Goal: Find specific page/section: Find specific page/section

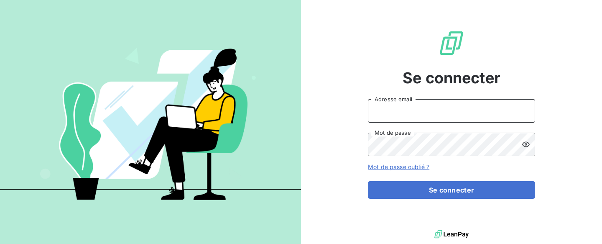
click at [452, 112] on input "Adresse email" at bounding box center [451, 110] width 167 height 23
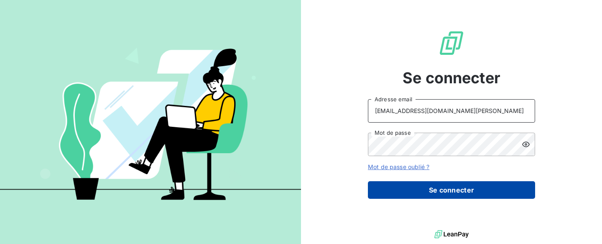
type input "[EMAIL_ADDRESS][DOMAIN_NAME][PERSON_NAME]"
click at [435, 182] on button "Se connecter" at bounding box center [451, 190] width 167 height 18
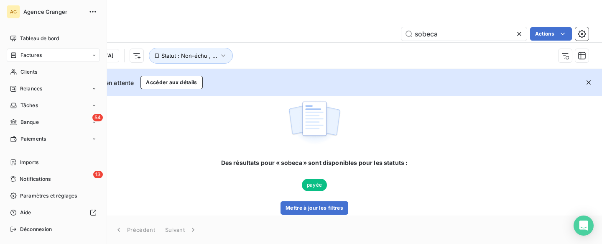
click at [23, 57] on span "Factures" at bounding box center [30, 55] width 21 height 8
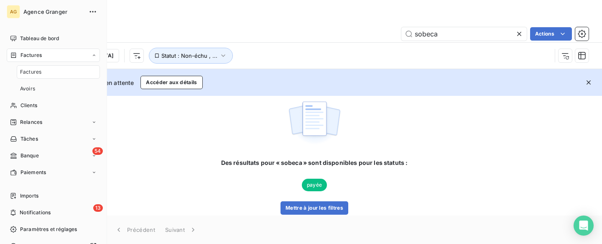
click at [36, 74] on span "Factures" at bounding box center [30, 72] width 21 height 8
click at [34, 106] on span "Clients" at bounding box center [28, 106] width 17 height 8
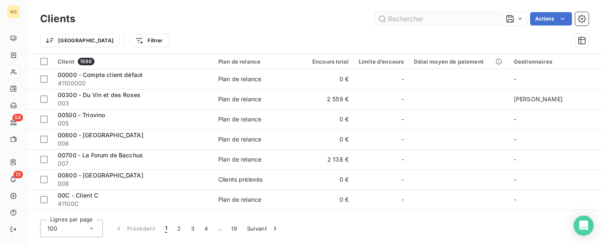
click at [407, 20] on input "text" at bounding box center [436, 18] width 125 height 13
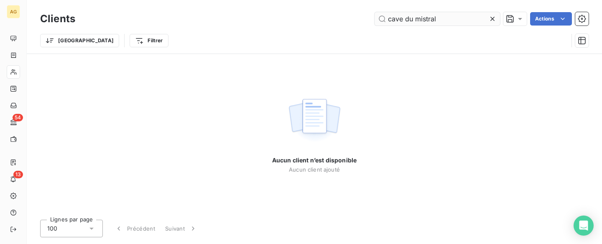
drag, startPoint x: 445, startPoint y: 20, endPoint x: 385, endPoint y: 27, distance: 61.0
click at [385, 25] on input "cave du mistral" at bounding box center [436, 18] width 125 height 13
click at [412, 20] on input "cave du mistral" at bounding box center [436, 18] width 125 height 13
click at [382, 21] on input "cave le mistral" at bounding box center [436, 18] width 125 height 13
click at [387, 20] on input "cave le mistral" at bounding box center [436, 18] width 125 height 13
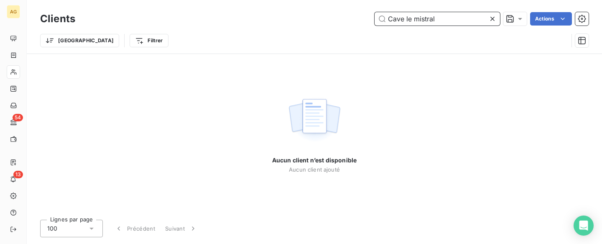
click at [405, 18] on input "Cave le mistral" at bounding box center [436, 18] width 125 height 13
drag, startPoint x: 453, startPoint y: 19, endPoint x: 389, endPoint y: 21, distance: 64.4
click at [389, 21] on input "Cave le mistral" at bounding box center [436, 18] width 125 height 13
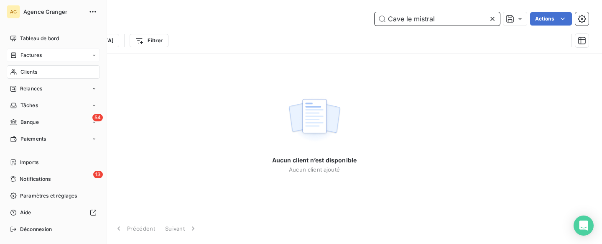
type input "Cave le mistral"
click at [36, 54] on span "Factures" at bounding box center [30, 55] width 21 height 8
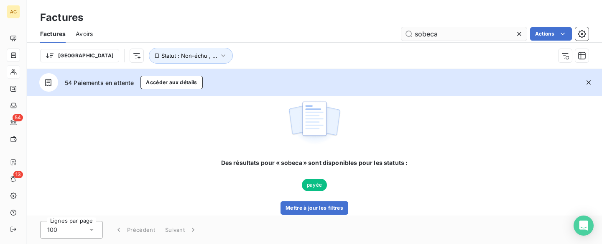
drag, startPoint x: 438, startPoint y: 33, endPoint x: 410, endPoint y: 35, distance: 28.1
click at [410, 35] on input "sobeca" at bounding box center [463, 33] width 125 height 13
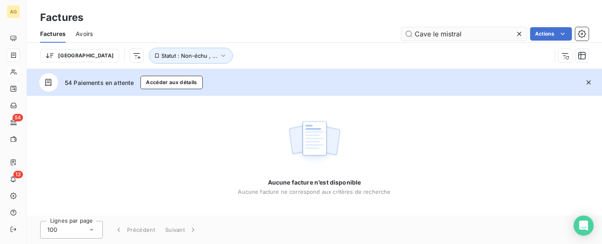
drag, startPoint x: 441, startPoint y: 33, endPoint x: 414, endPoint y: 37, distance: 27.1
click at [414, 37] on input "Cave le mistral" at bounding box center [463, 33] width 125 height 13
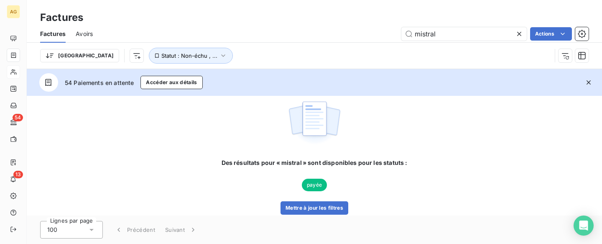
drag, startPoint x: 413, startPoint y: 32, endPoint x: 417, endPoint y: 41, distance: 10.3
click at [414, 32] on input "mistral" at bounding box center [463, 33] width 125 height 13
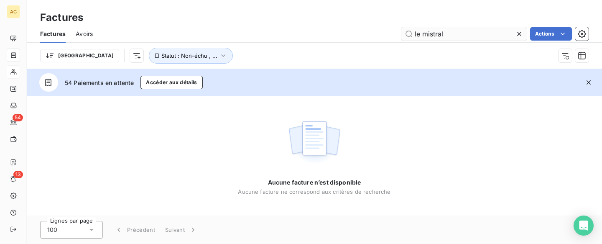
click at [408, 35] on input "le mistral" at bounding box center [463, 33] width 125 height 13
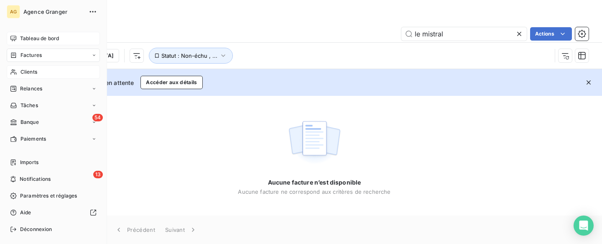
type input "le mistral"
click at [32, 39] on span "Tableau de bord" at bounding box center [39, 39] width 39 height 8
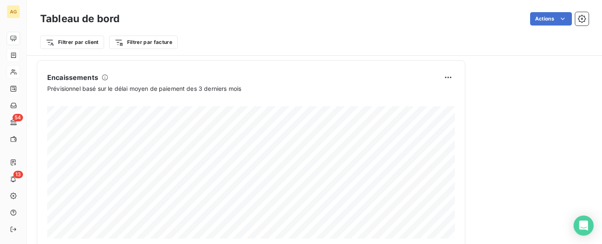
scroll to position [571, 0]
